Goal: Obtain resource: Download file/media

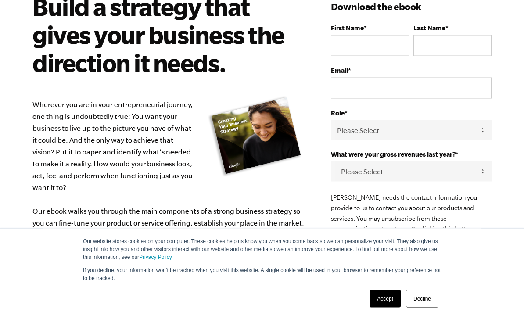
scroll to position [77, 0]
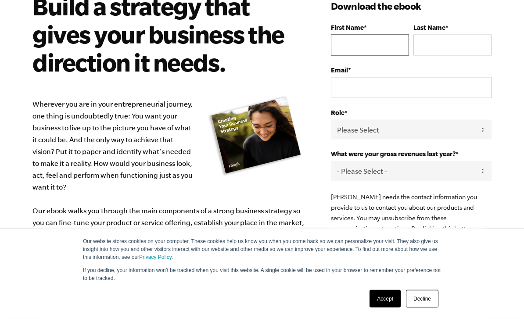
click at [365, 46] on input "First Name *" at bounding box center [370, 45] width 78 height 21
click at [258, 282] on p "If you decline, your information won’t be tracked when you visit this website. …" at bounding box center [262, 274] width 358 height 16
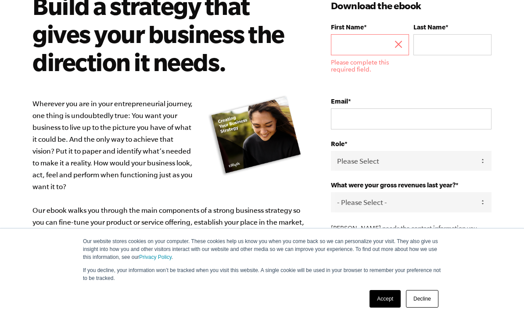
click at [400, 50] on input "First Name *" at bounding box center [370, 44] width 78 height 21
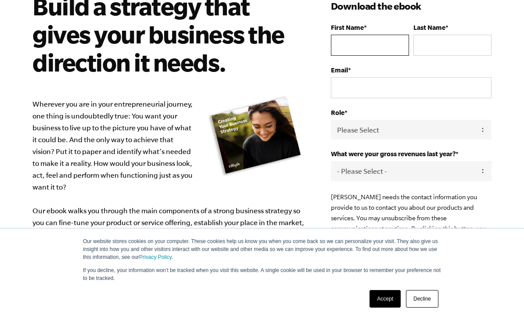
type input "[PERSON_NAME]"
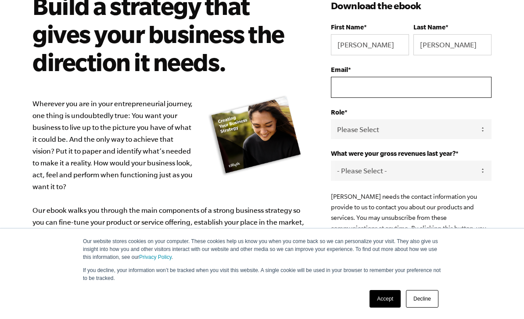
click at [386, 88] on input "Email *" at bounding box center [411, 87] width 161 height 21
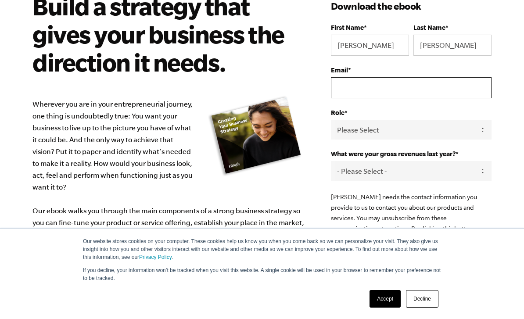
type input "[EMAIL_ADDRESS][DOMAIN_NAME]"
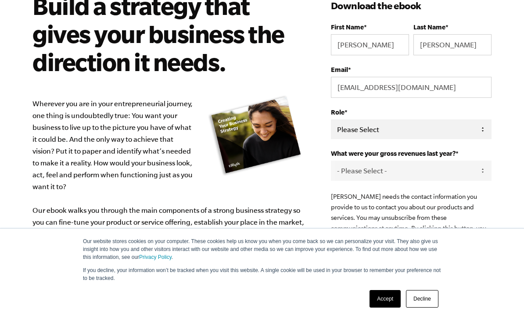
click at [479, 136] on select "Please Select Owner Partner / Co-Owner Executive Employee / Other" at bounding box center [411, 129] width 161 height 20
select select "Employee / Other"
click at [478, 177] on select "- Please Select - 0-75K 76-150K 151-275K 276-500K 501-750K 751-1M 1-2.5M 2.5-5M…" at bounding box center [411, 171] width 161 height 20
select select "0-75K"
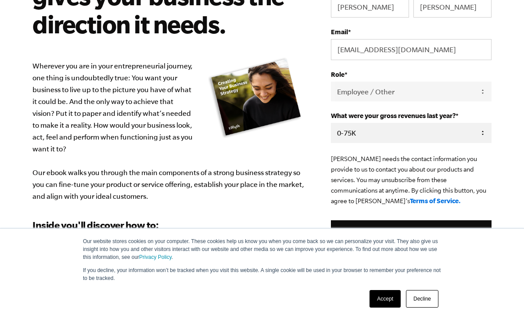
scroll to position [115, 0]
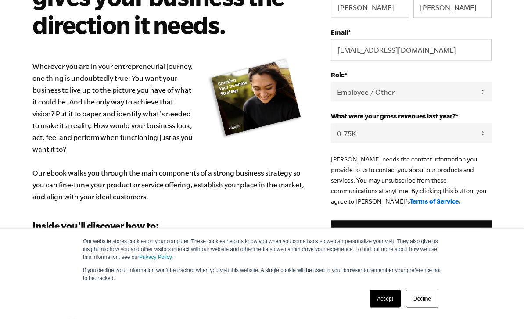
click at [386, 308] on link "Accept" at bounding box center [384, 299] width 31 height 18
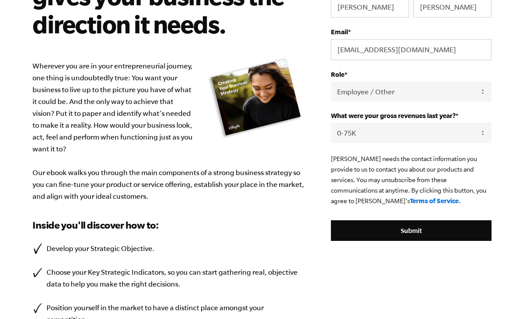
scroll to position [0, 0]
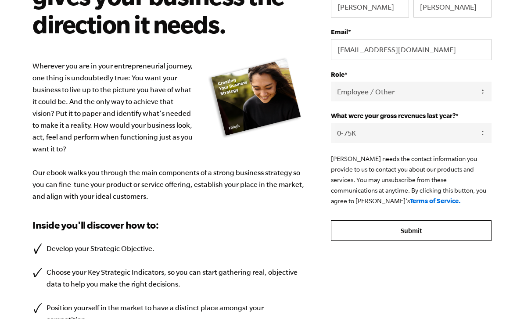
click at [456, 237] on input "Submit" at bounding box center [411, 230] width 161 height 21
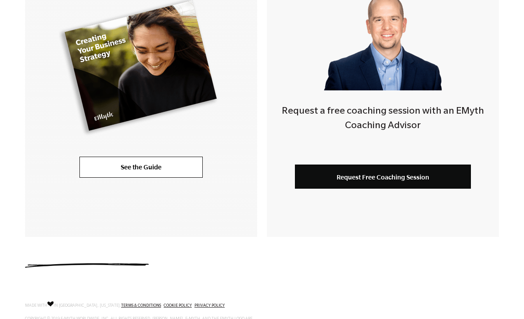
scroll to position [265, 0]
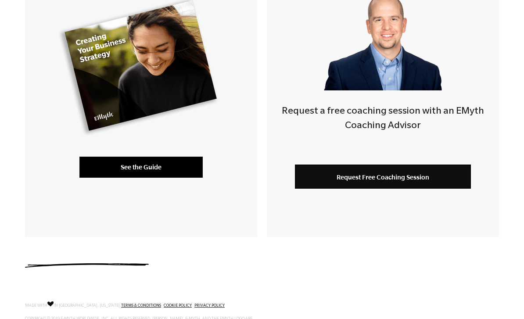
click at [160, 163] on link "See the Guide" at bounding box center [140, 167] width 123 height 21
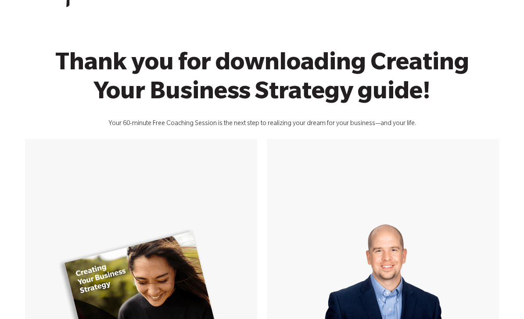
scroll to position [0, 0]
